Goal: Information Seeking & Learning: Check status

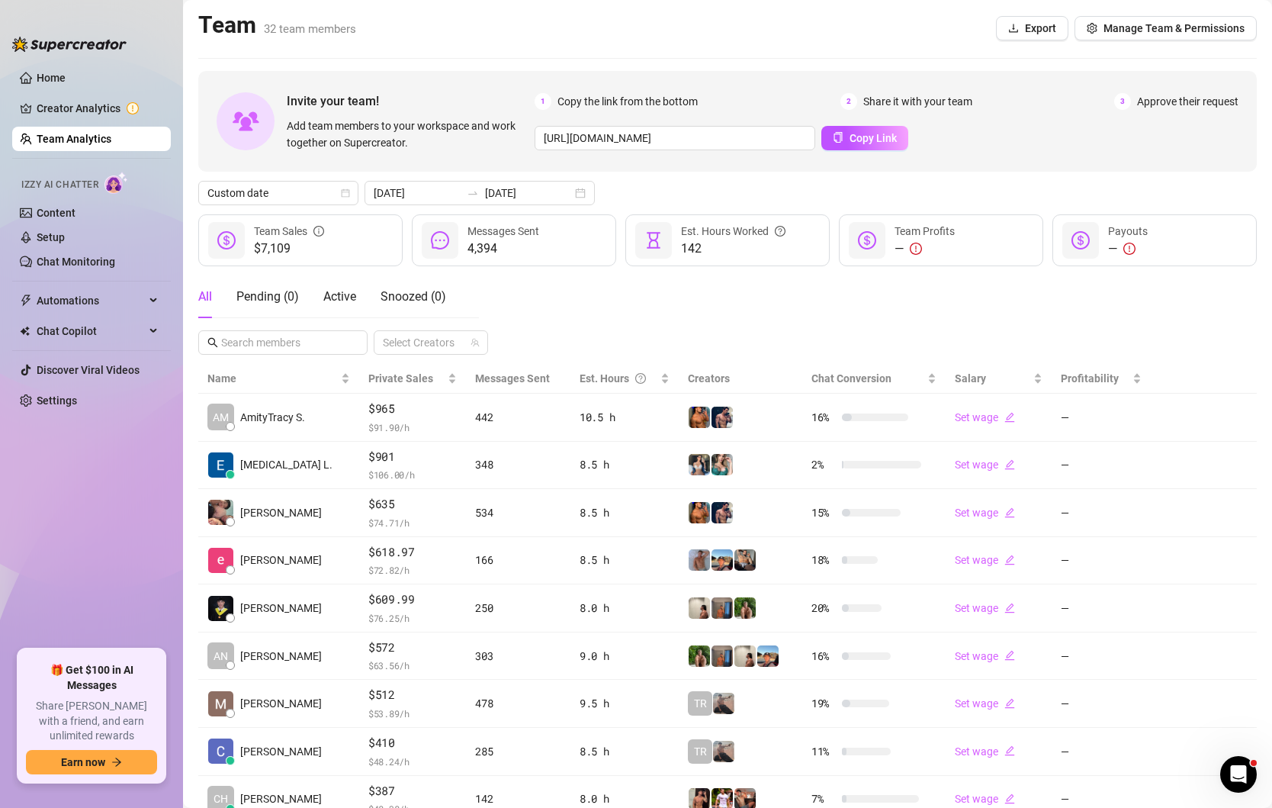
scroll to position [49, 0]
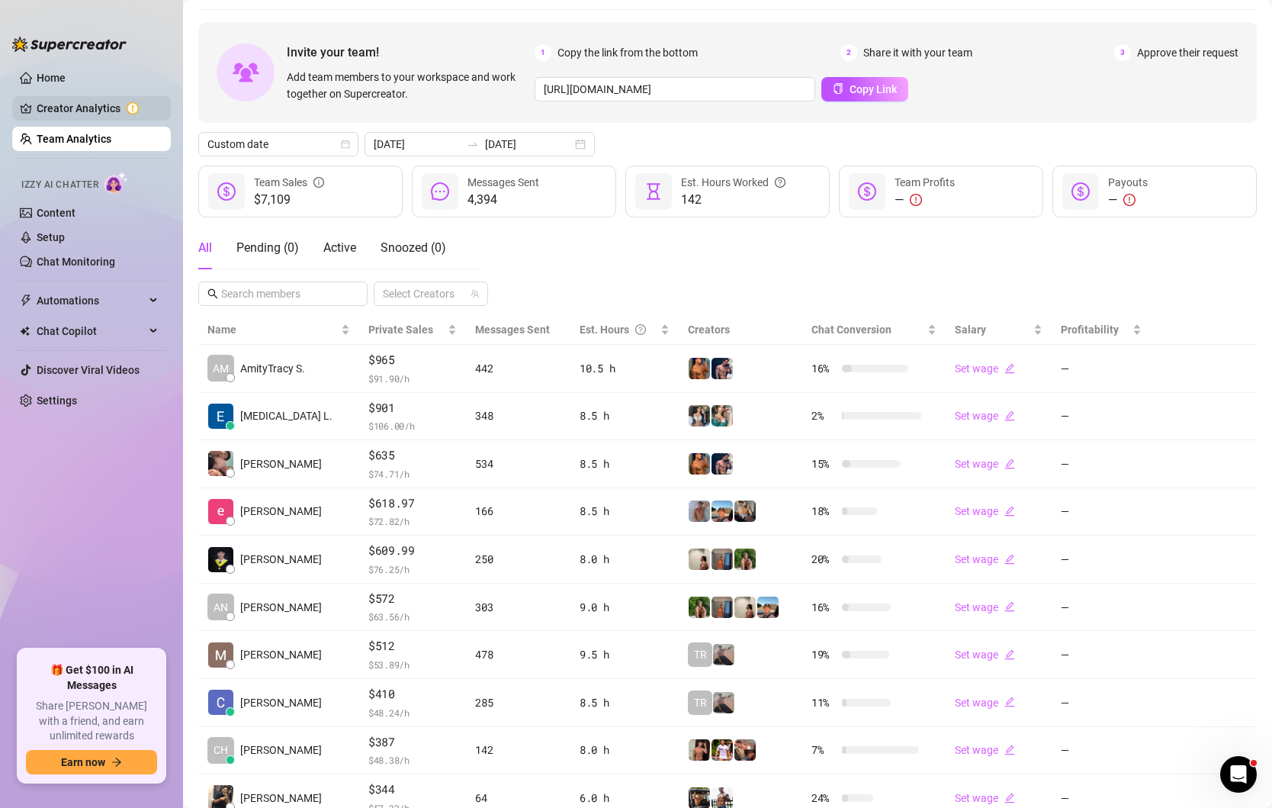
click at [76, 101] on link "Creator Analytics" at bounding box center [98, 108] width 122 height 24
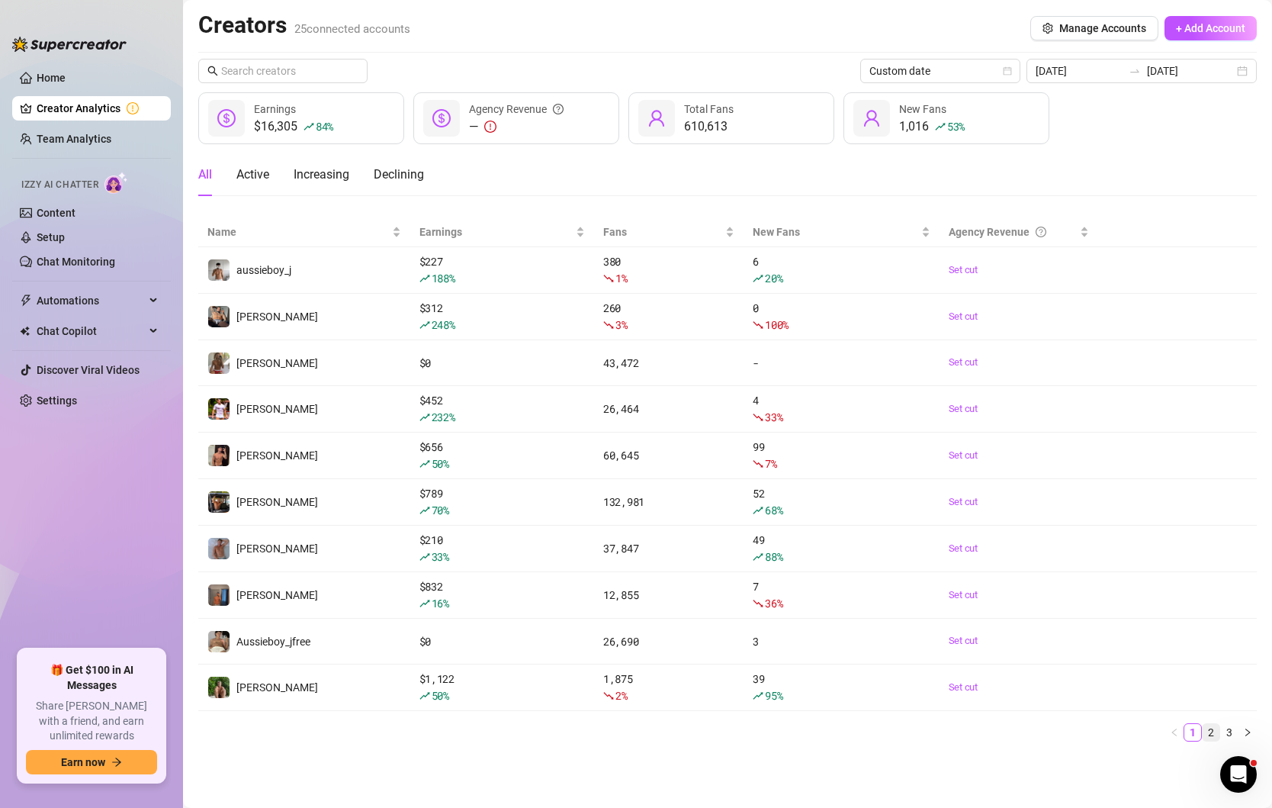
click at [1213, 724] on link "2" at bounding box center [1211, 732] width 17 height 17
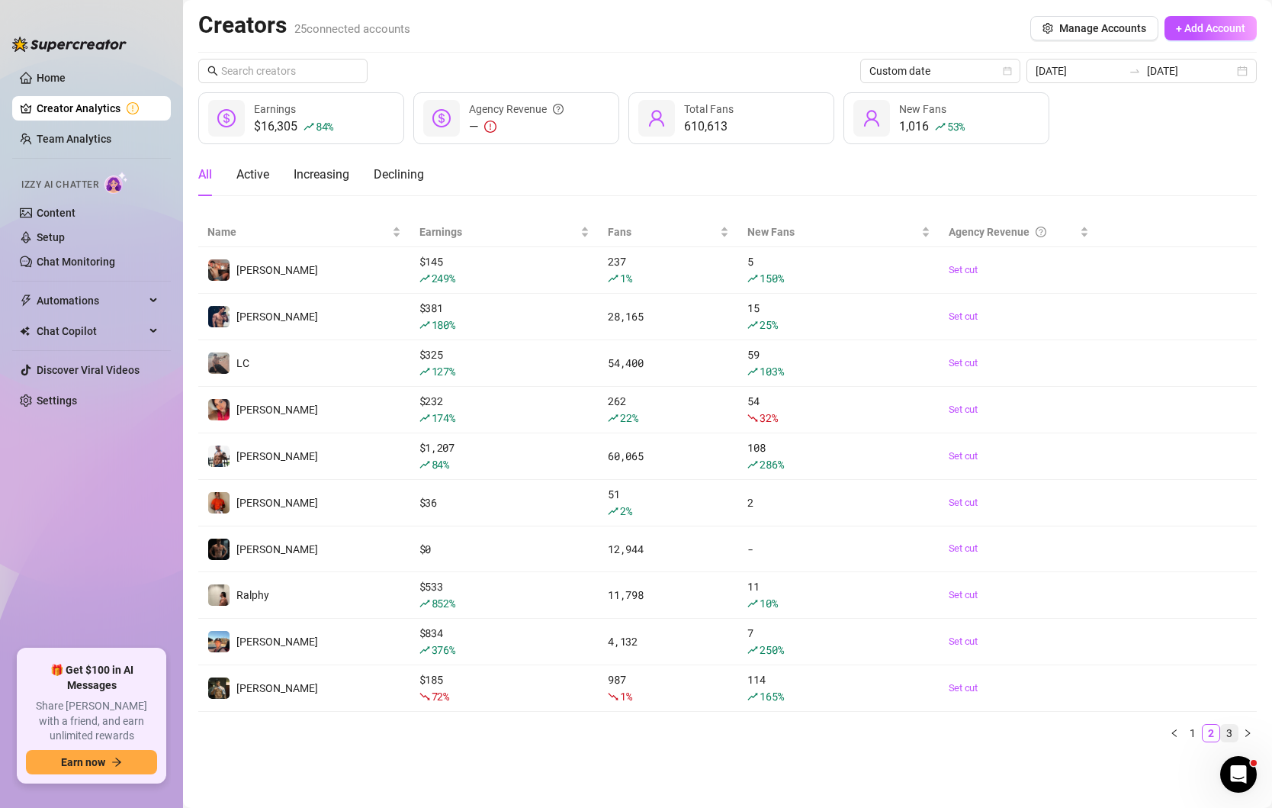
click at [1230, 725] on link "3" at bounding box center [1229, 733] width 17 height 17
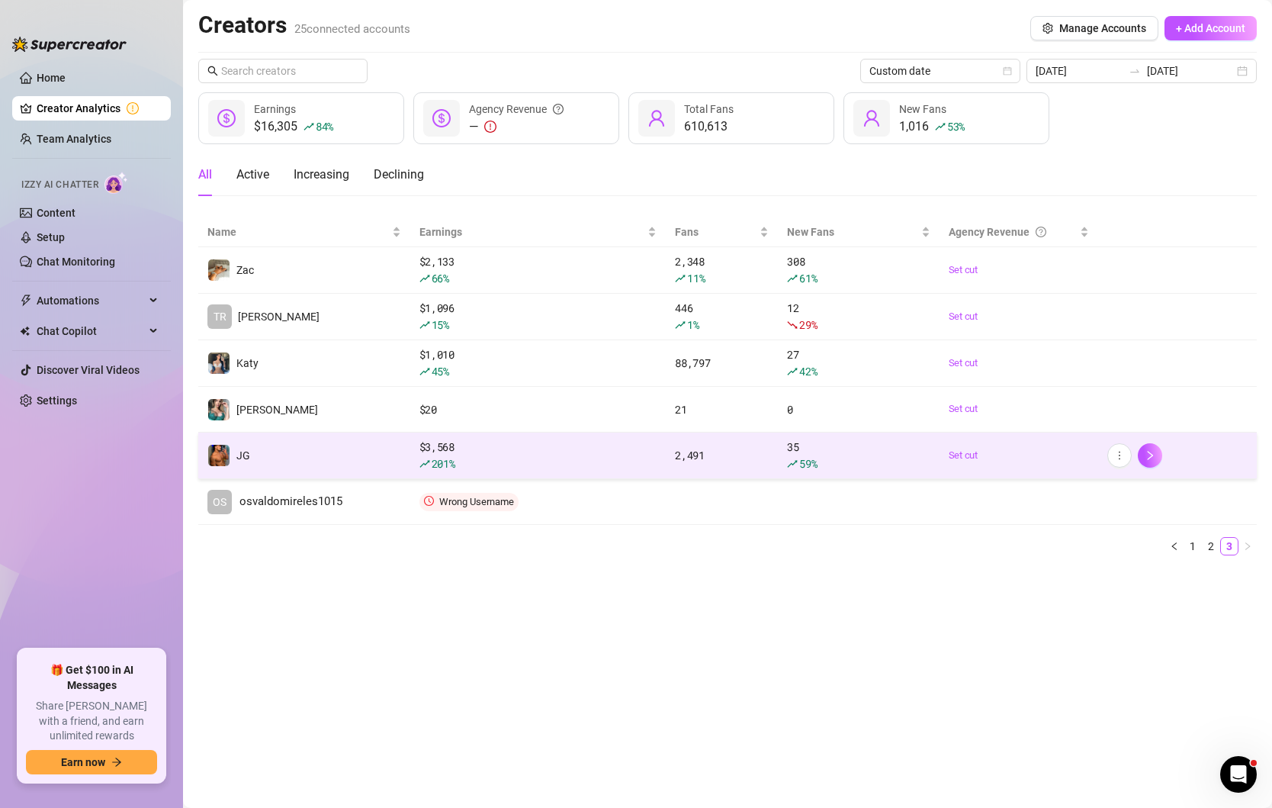
click at [526, 458] on div "201 %" at bounding box center [539, 463] width 238 height 17
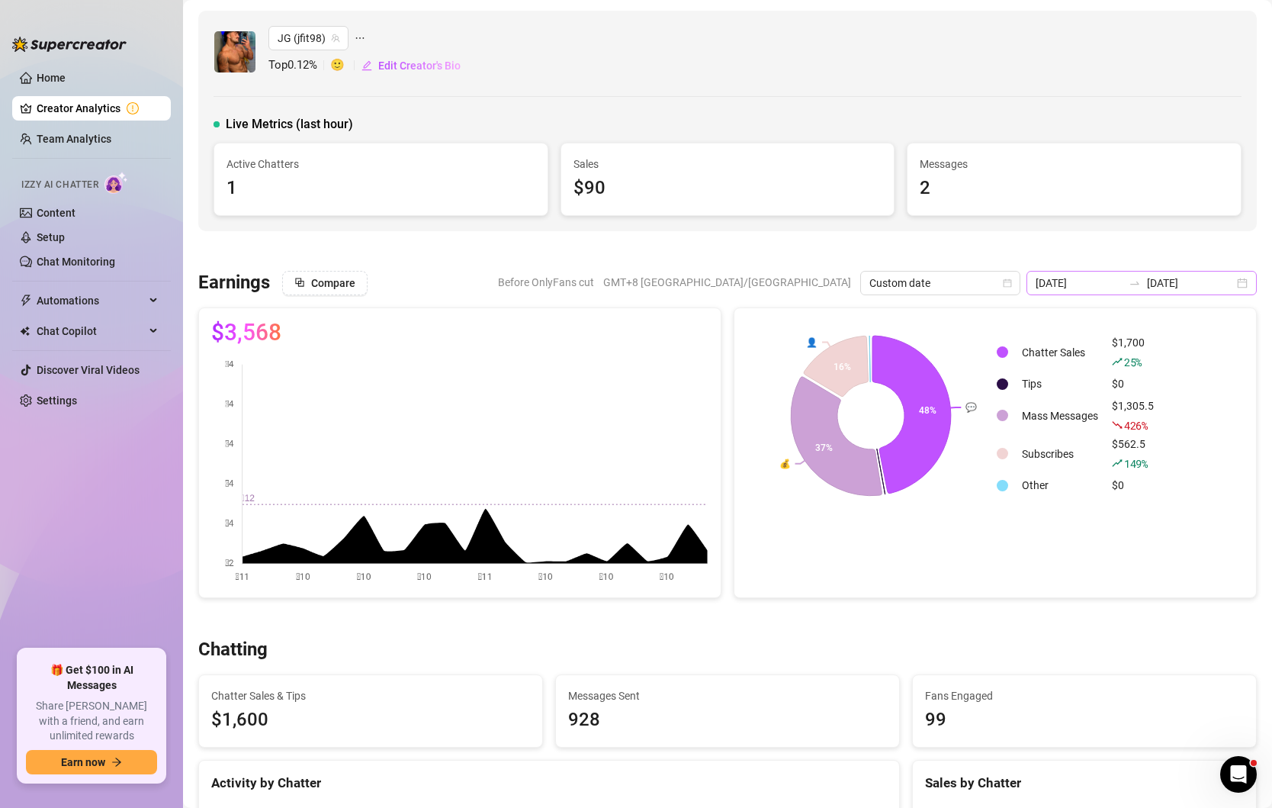
click at [1236, 280] on div "[DATE] [DATE]" at bounding box center [1142, 283] width 230 height 24
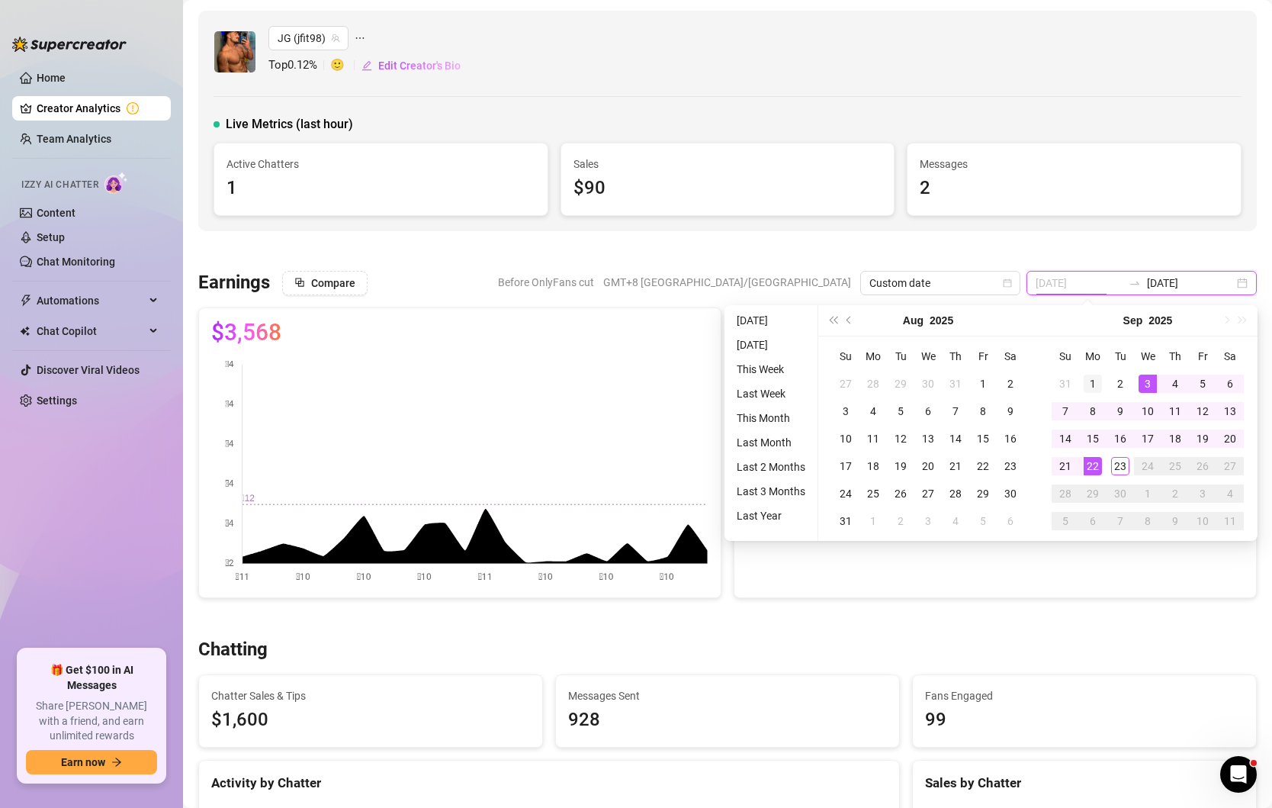
type input "[DATE]"
click at [1089, 381] on div "1" at bounding box center [1093, 384] width 18 height 18
type input "[DATE]"
click at [1119, 461] on div "23" at bounding box center [1120, 466] width 18 height 18
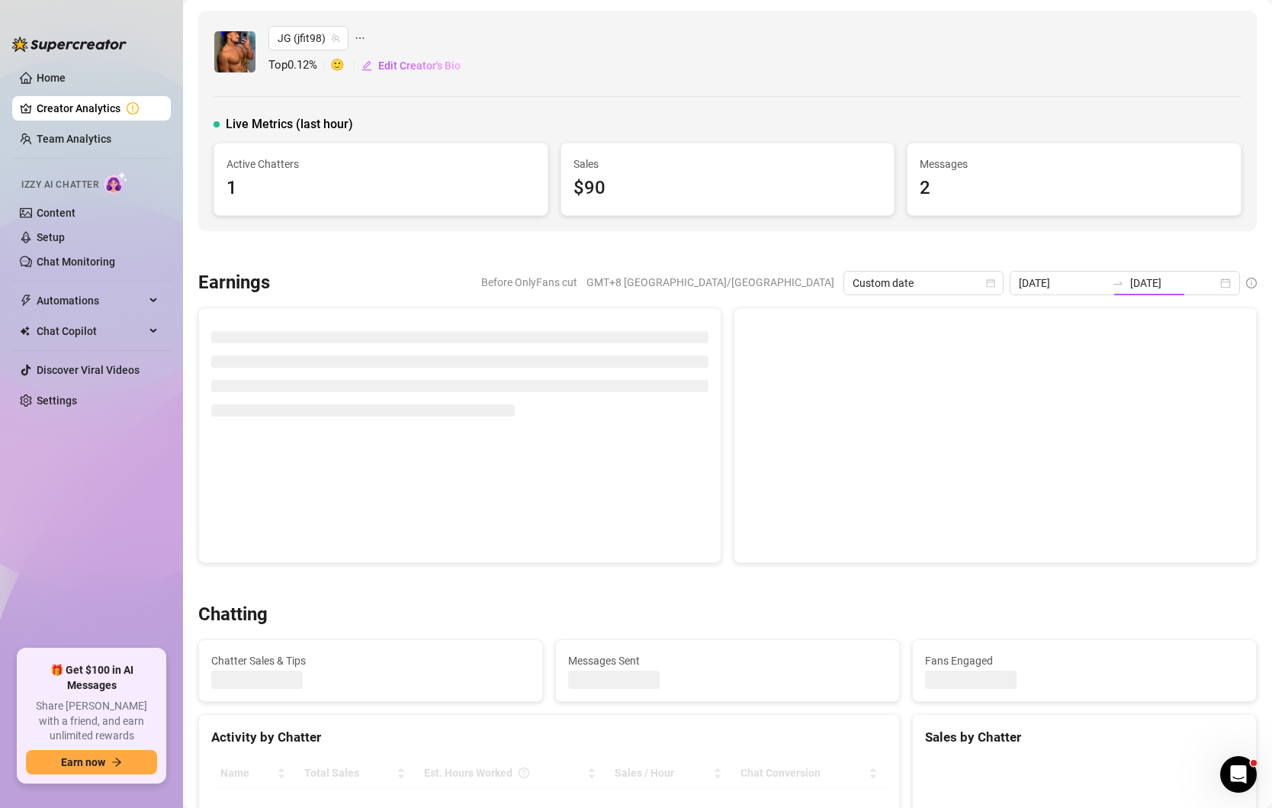
type input "[DATE]"
